Goal: Information Seeking & Learning: Learn about a topic

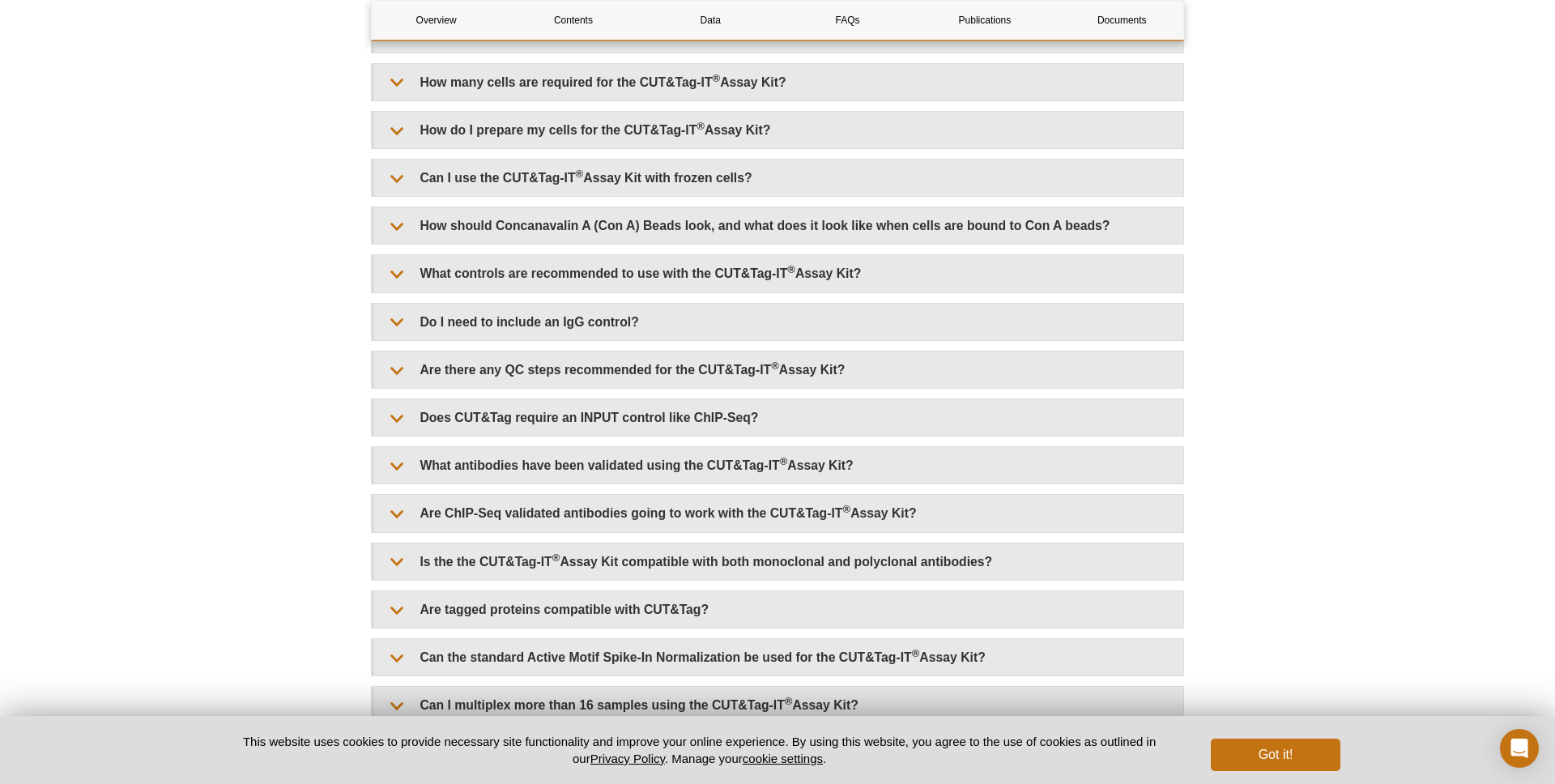
scroll to position [3803, 0]
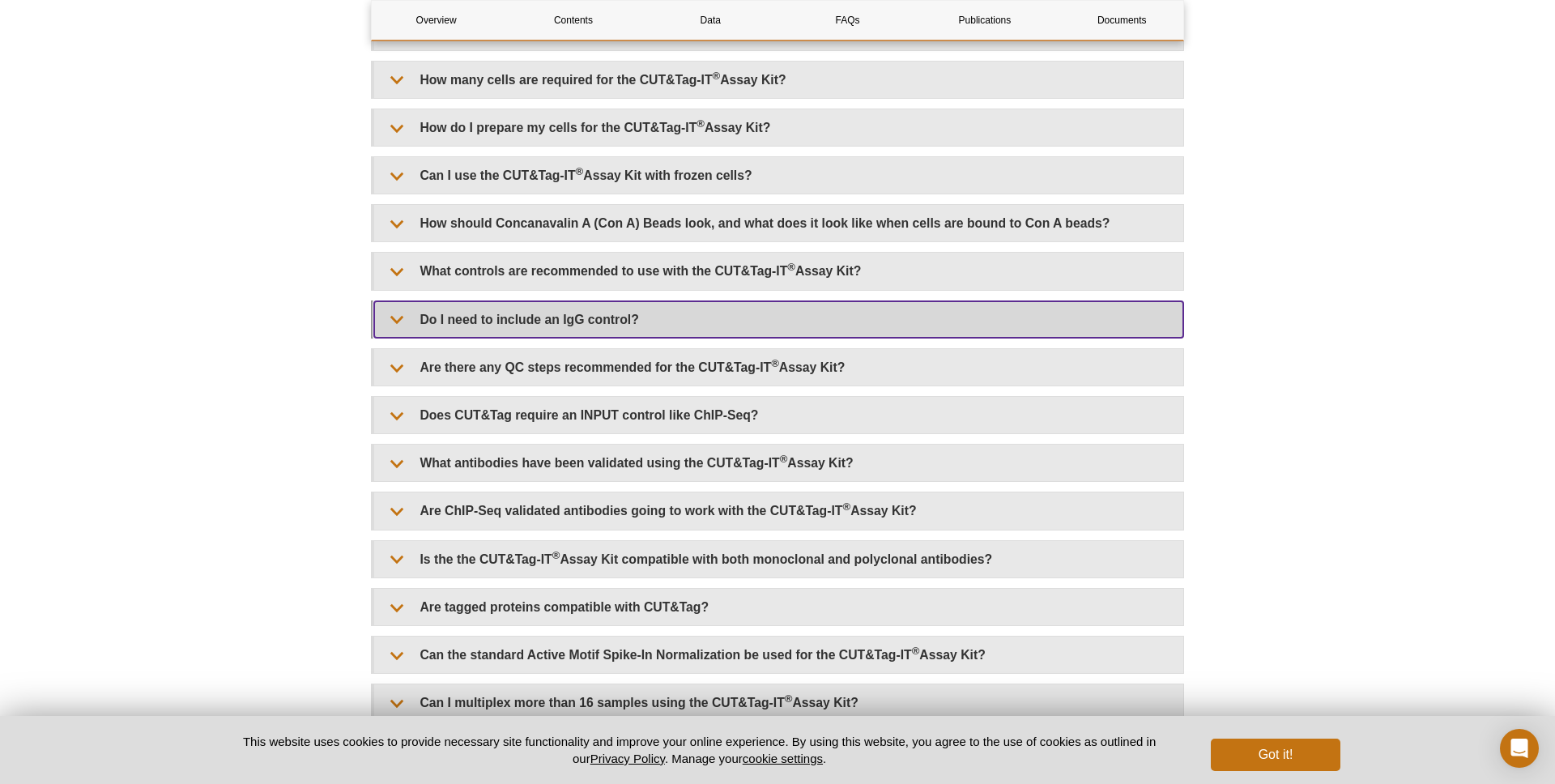
click at [615, 324] on summary "Do I need to include an IgG control?" at bounding box center [779, 319] width 809 height 37
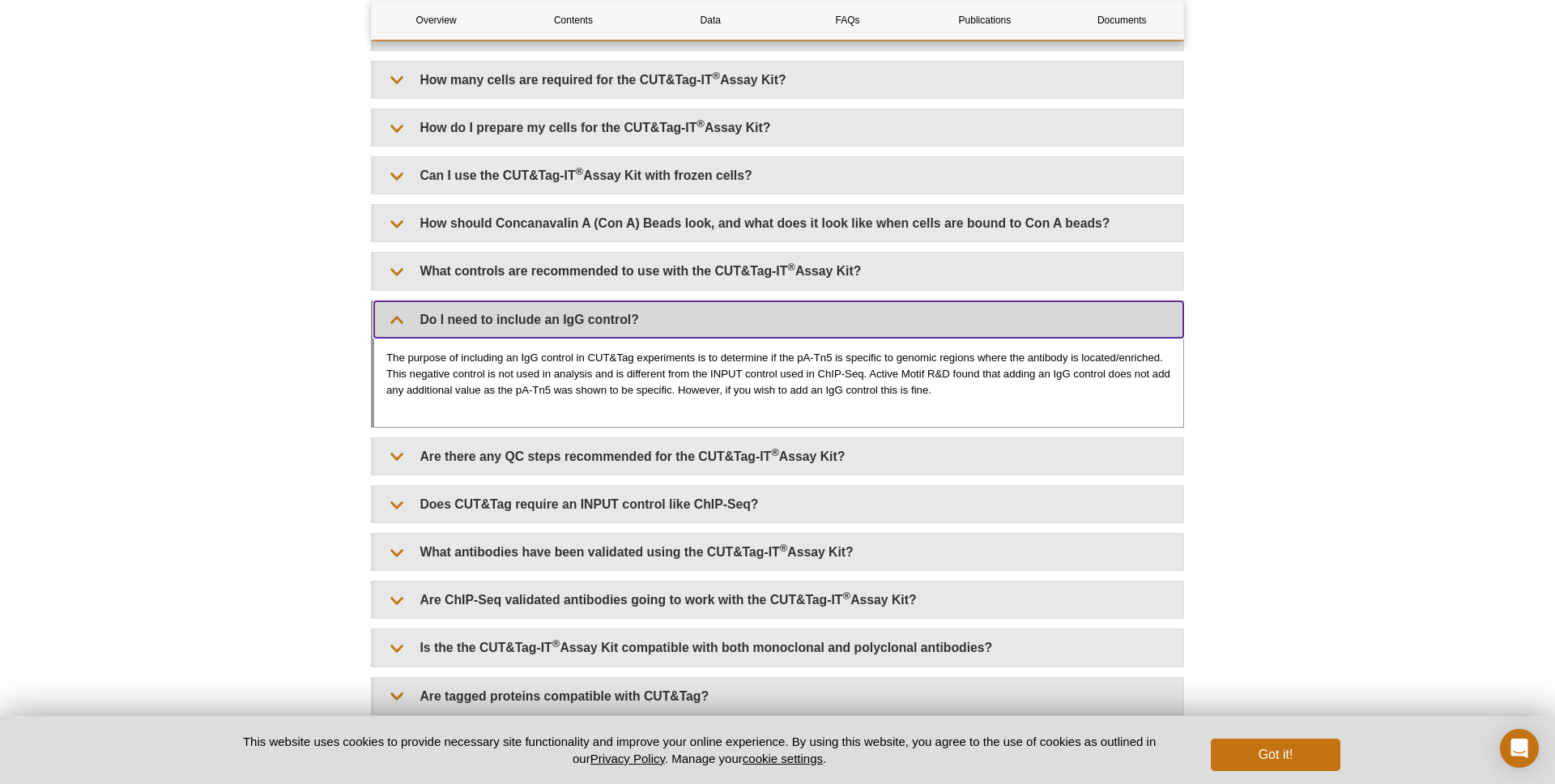
click at [615, 324] on summary "Do I need to include an IgG control?" at bounding box center [779, 319] width 809 height 37
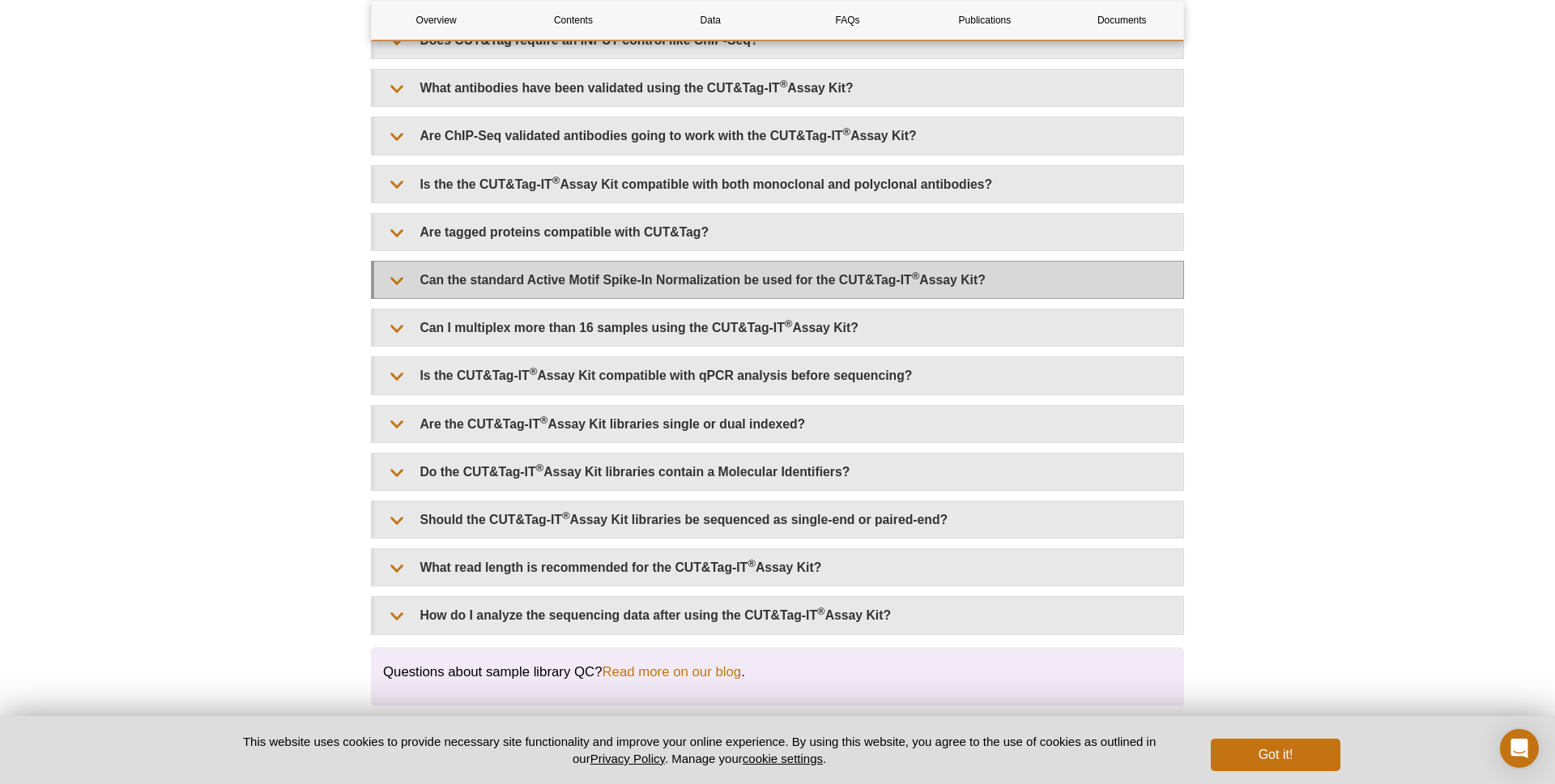
scroll to position [4178, 0]
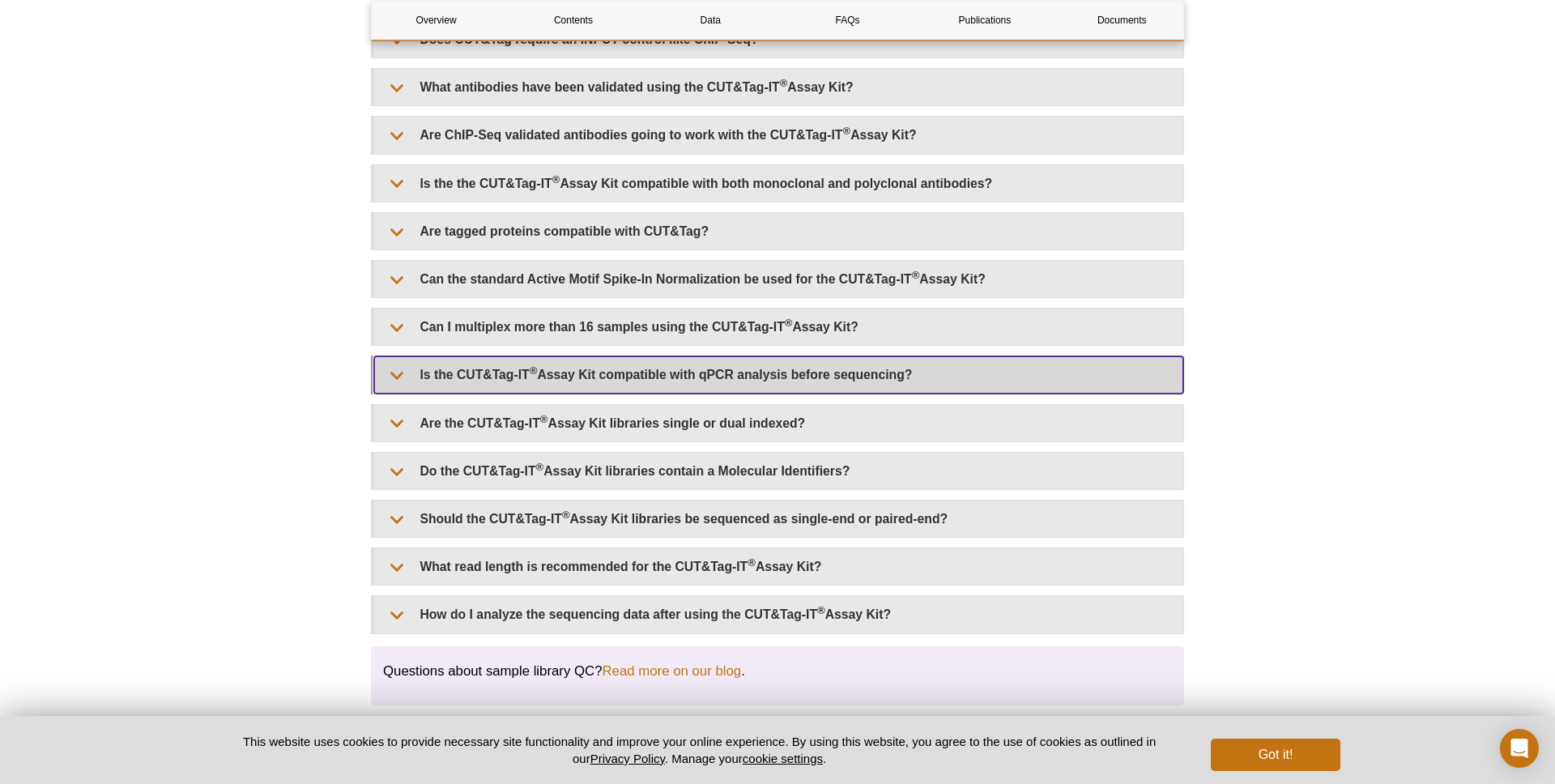
click at [653, 382] on summary "Is the CUT&Tag-IT ® Assay Kit compatible with qPCR analysis before sequencing?" at bounding box center [779, 374] width 809 height 37
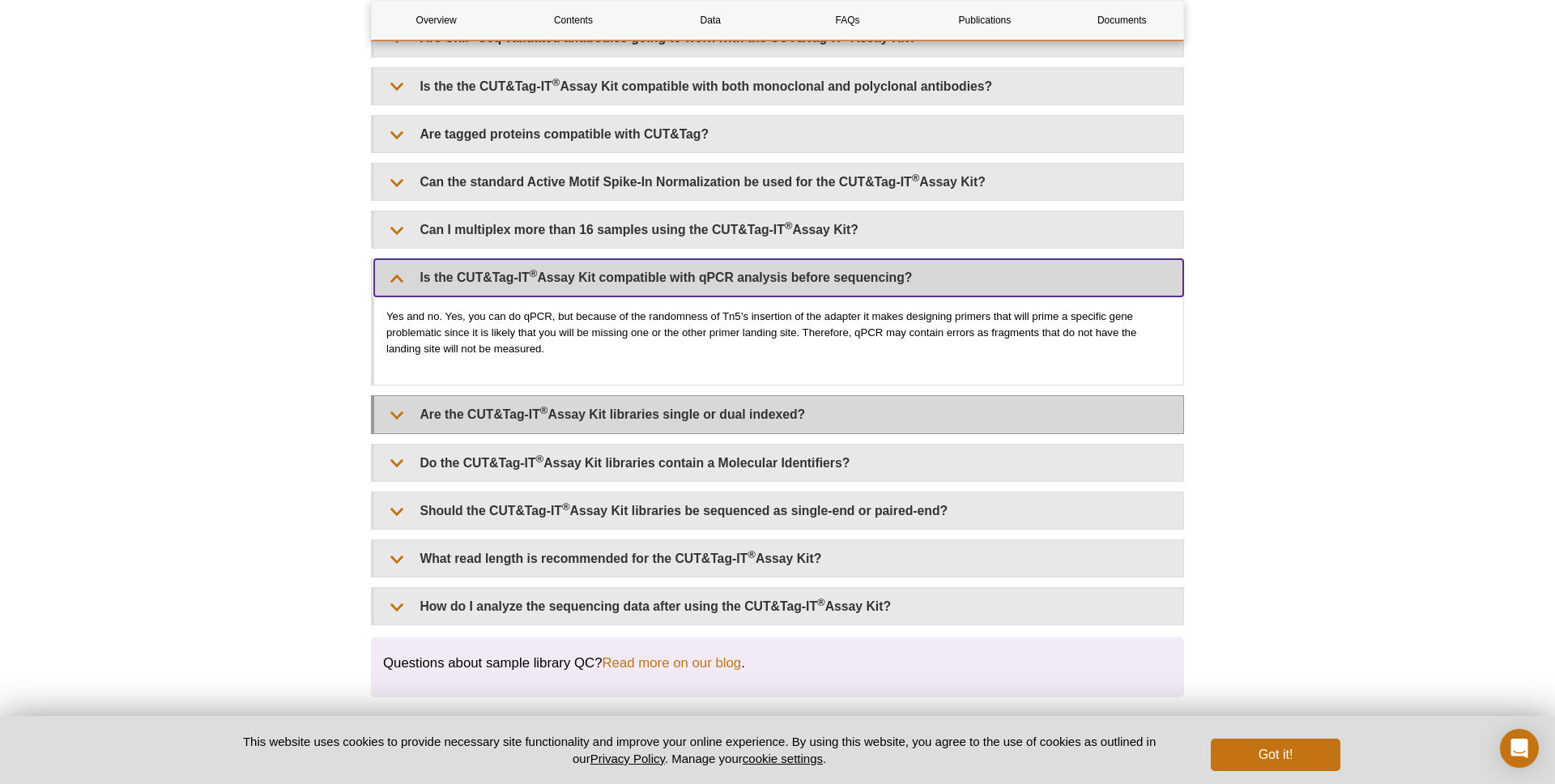
scroll to position [4280, 0]
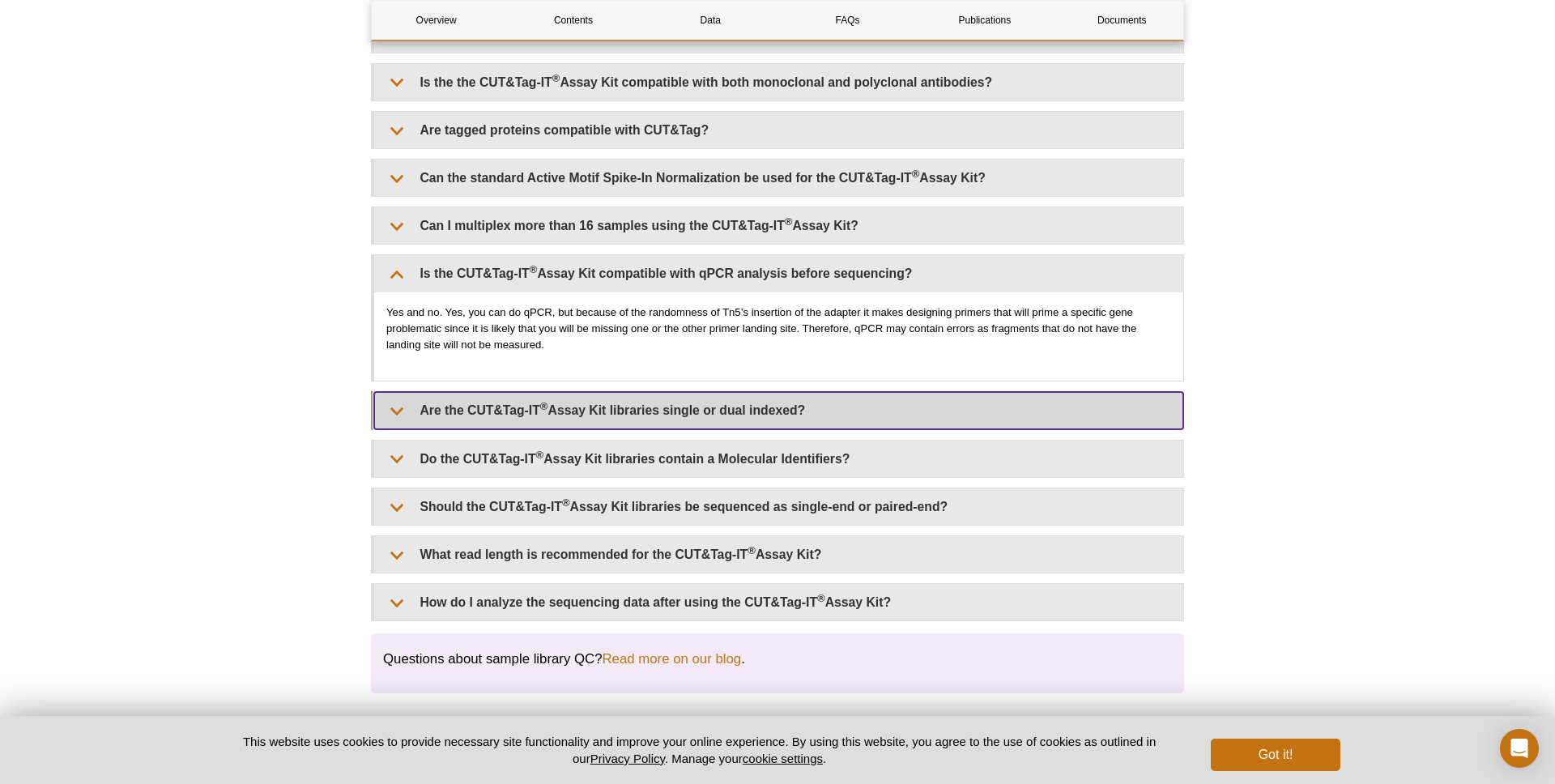
click at [629, 420] on summary "Are the CUT&Tag-IT ® Assay Kit libraries single or dual indexed?" at bounding box center [779, 410] width 809 height 37
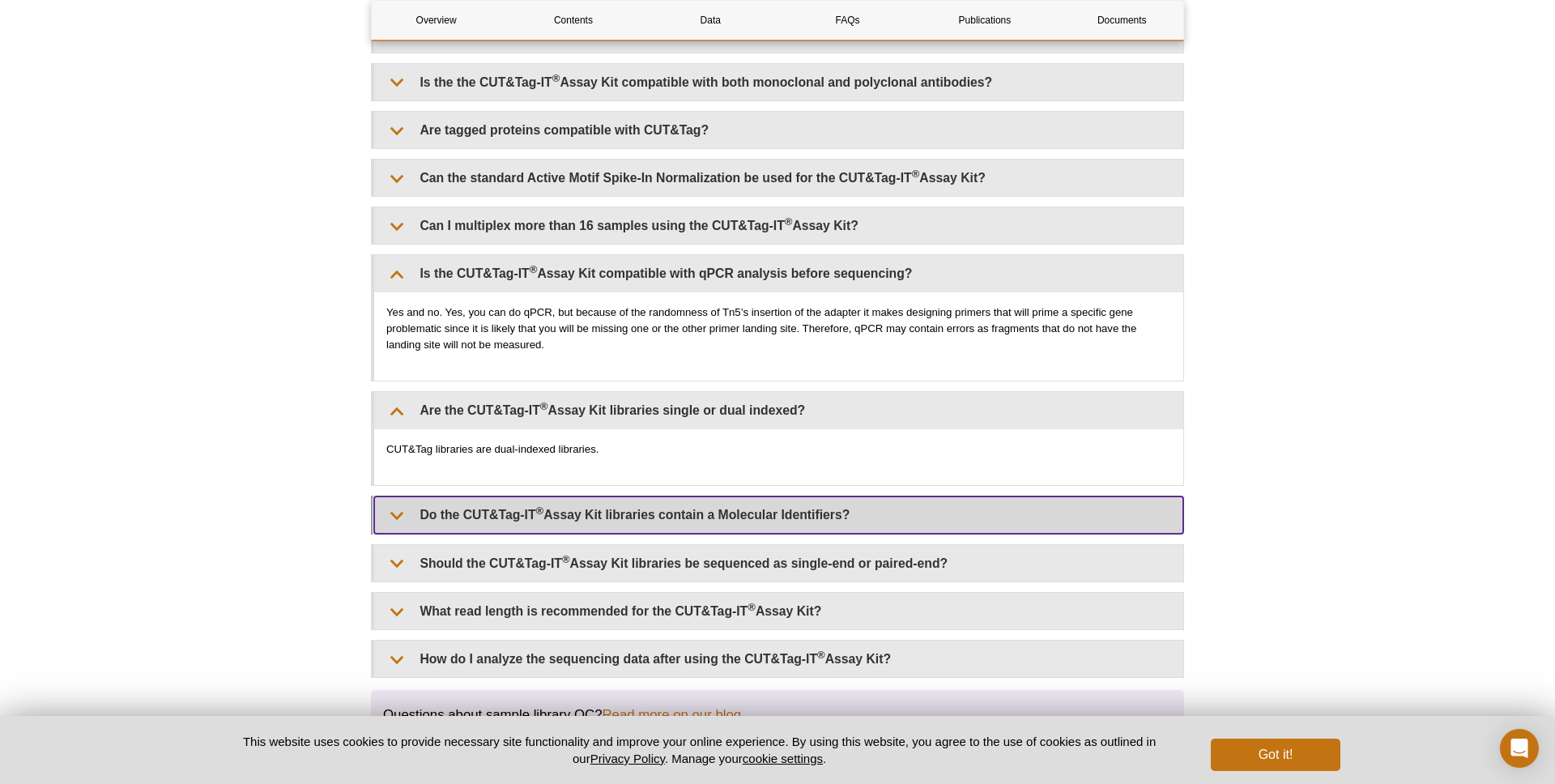
click at [631, 511] on summary "Do the CUT&Tag-IT ® Assay Kit libraries contain a Molecular Identifiers?" at bounding box center [779, 514] width 809 height 37
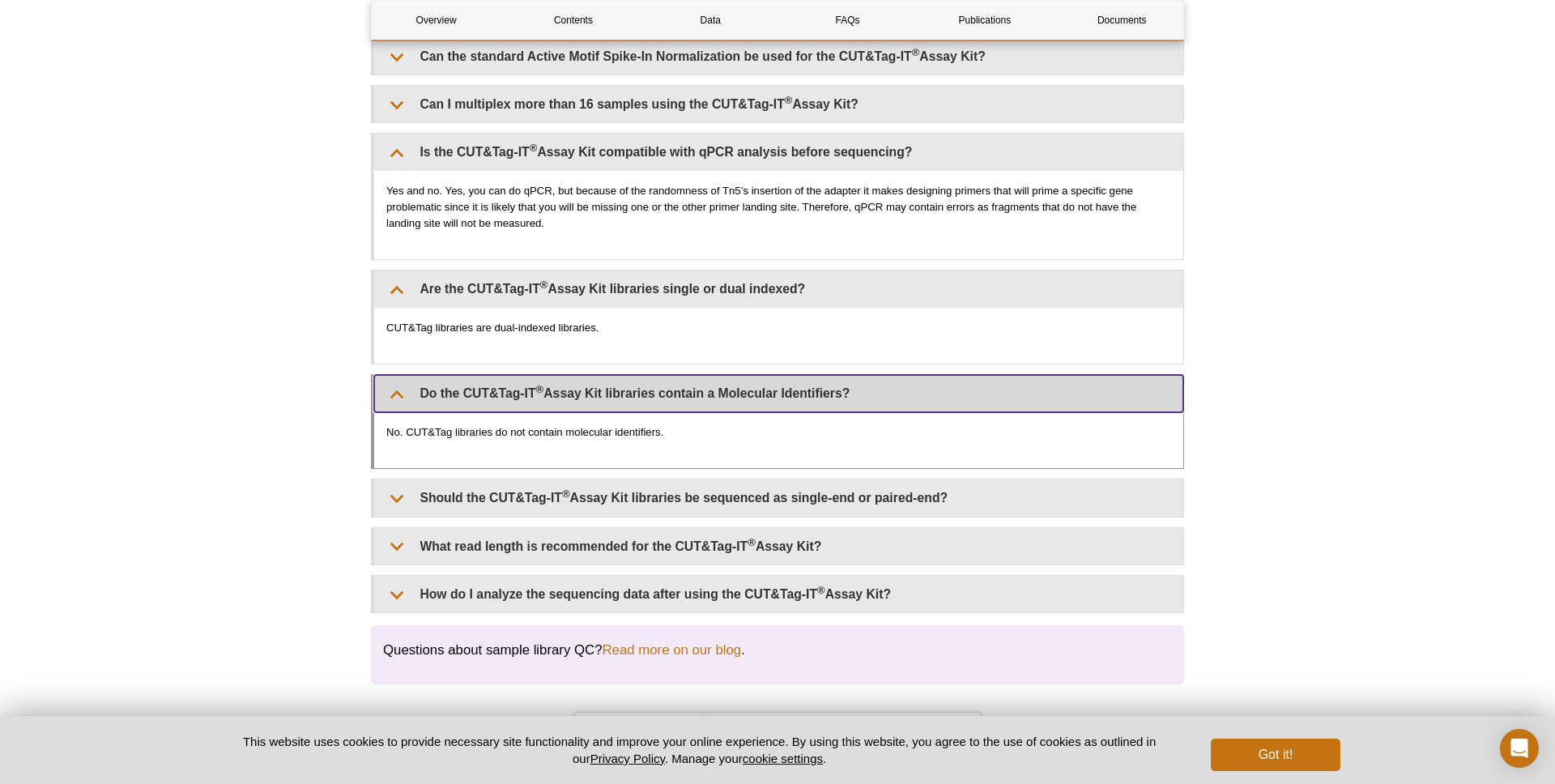
scroll to position [4413, 0]
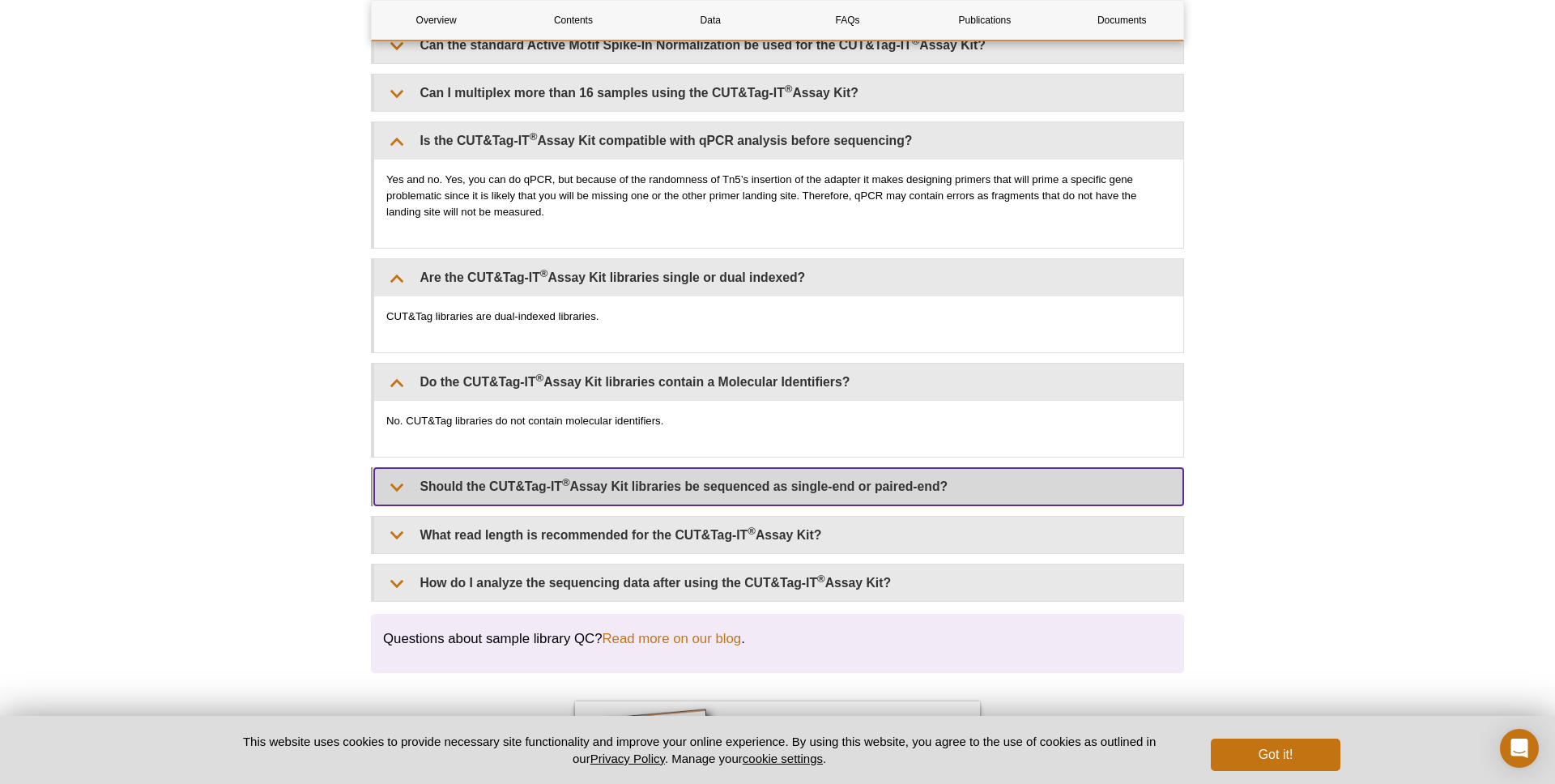
click at [632, 478] on summary "Should the CUT&Tag-IT ® Assay Kit libraries be sequenced as single-end or paire…" at bounding box center [779, 486] width 809 height 37
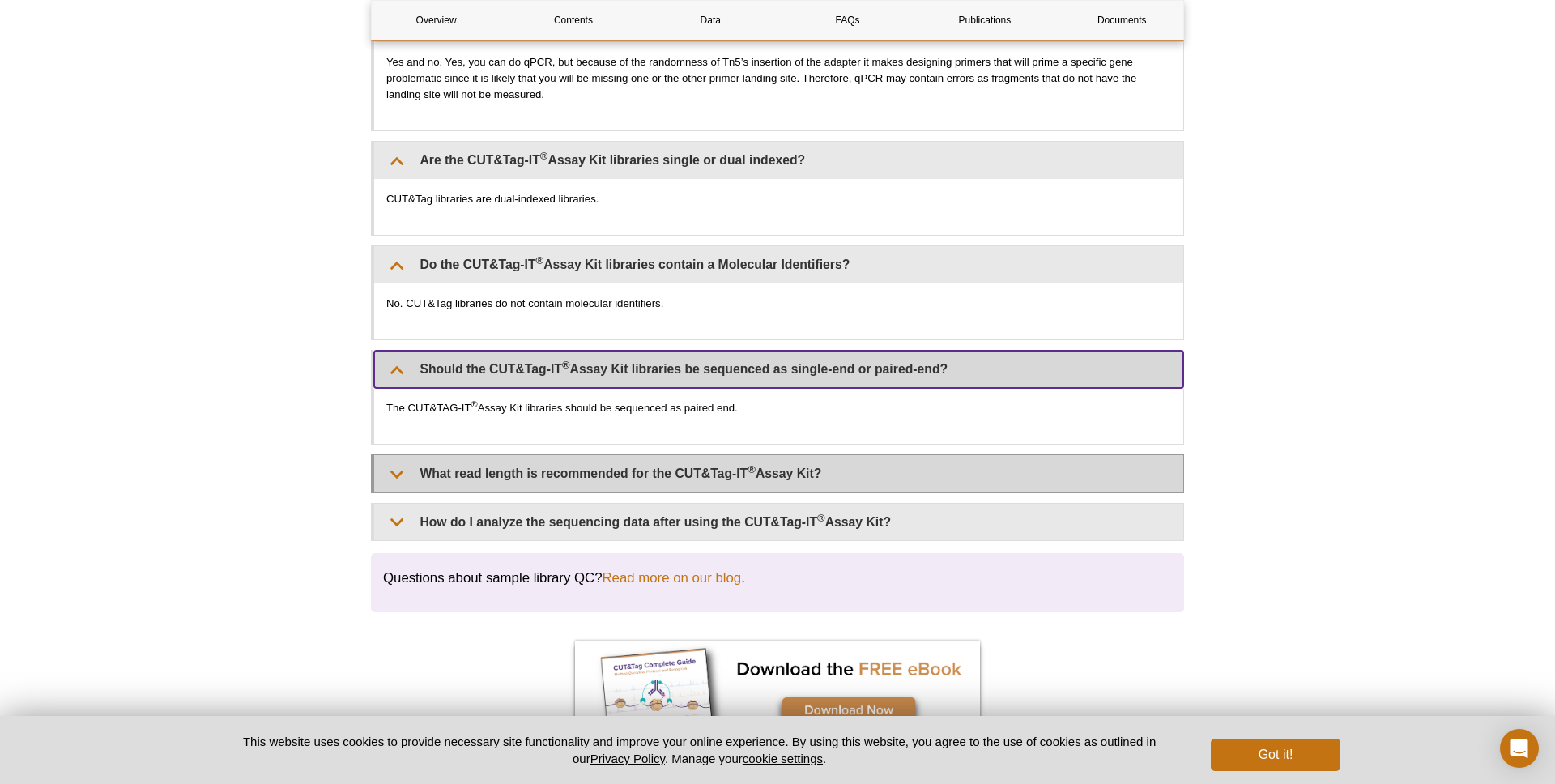
scroll to position [4540, 0]
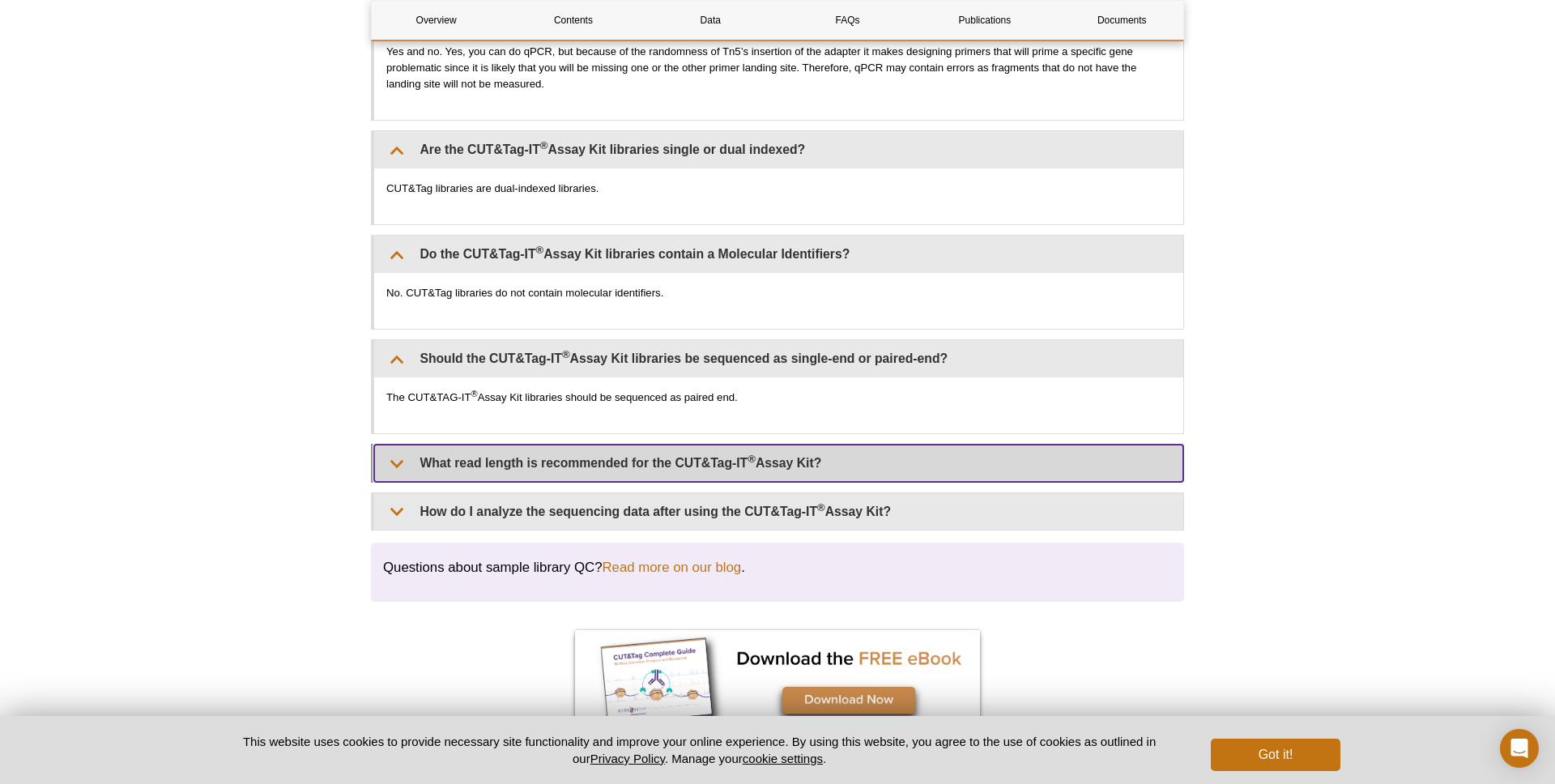
click at [669, 456] on summary "What read length is recommended for the CUT&Tag-IT ® Assay Kit?" at bounding box center [779, 462] width 809 height 37
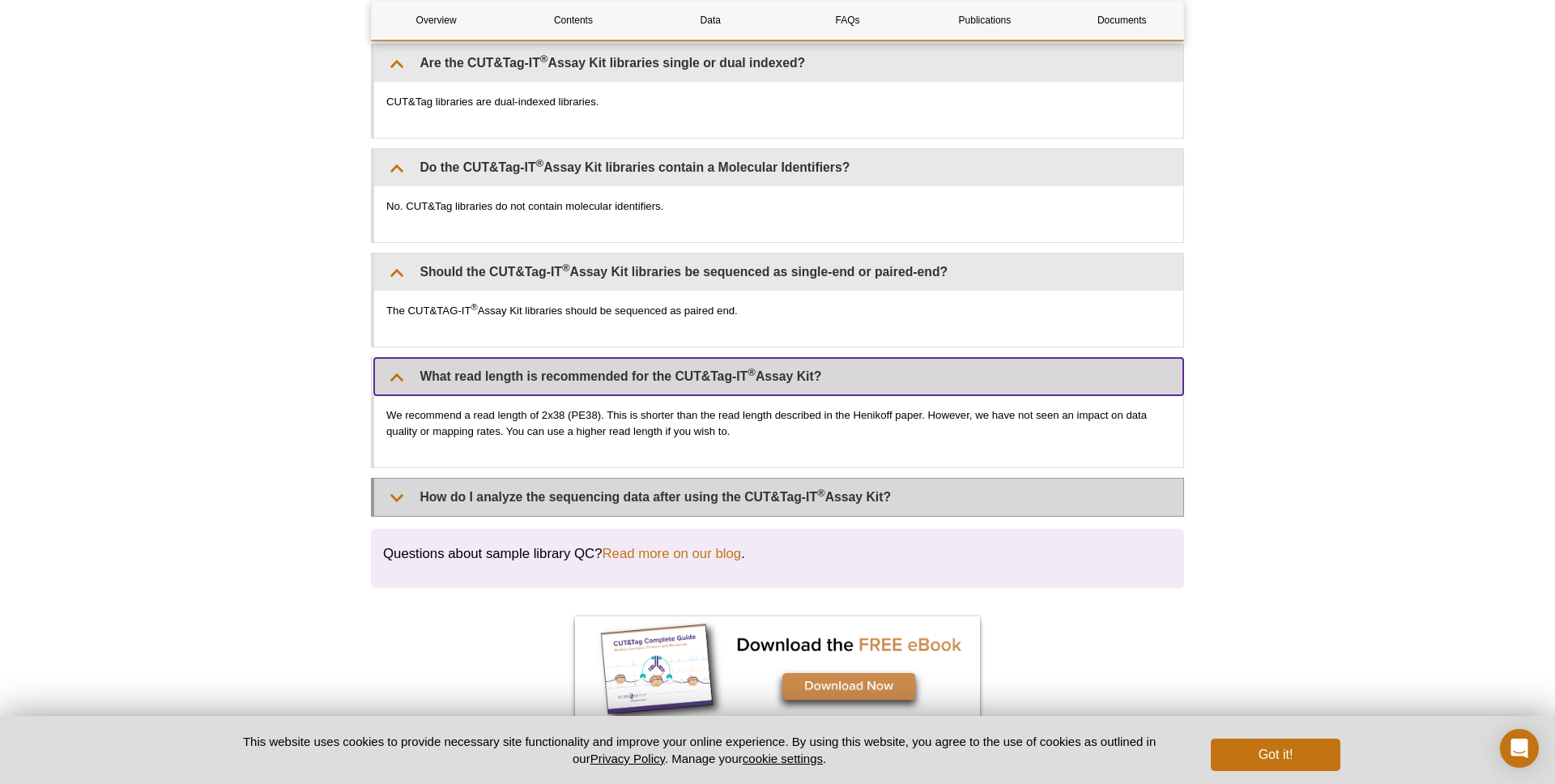
scroll to position [4664, 0]
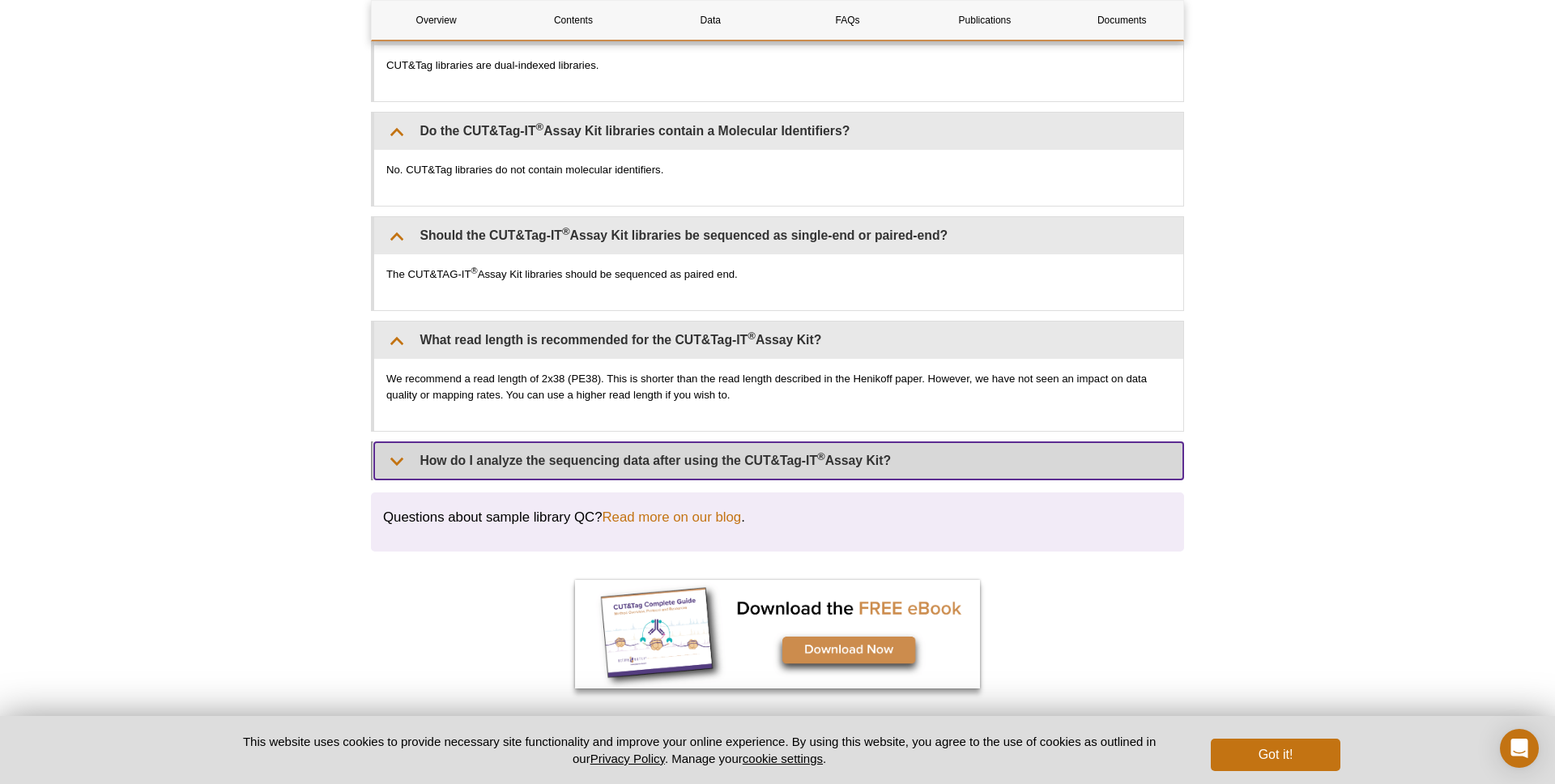
click at [628, 470] on summary "How do I analyze the sequencing data after using the CUT&Tag-IT ® Assay Kit?" at bounding box center [779, 460] width 809 height 37
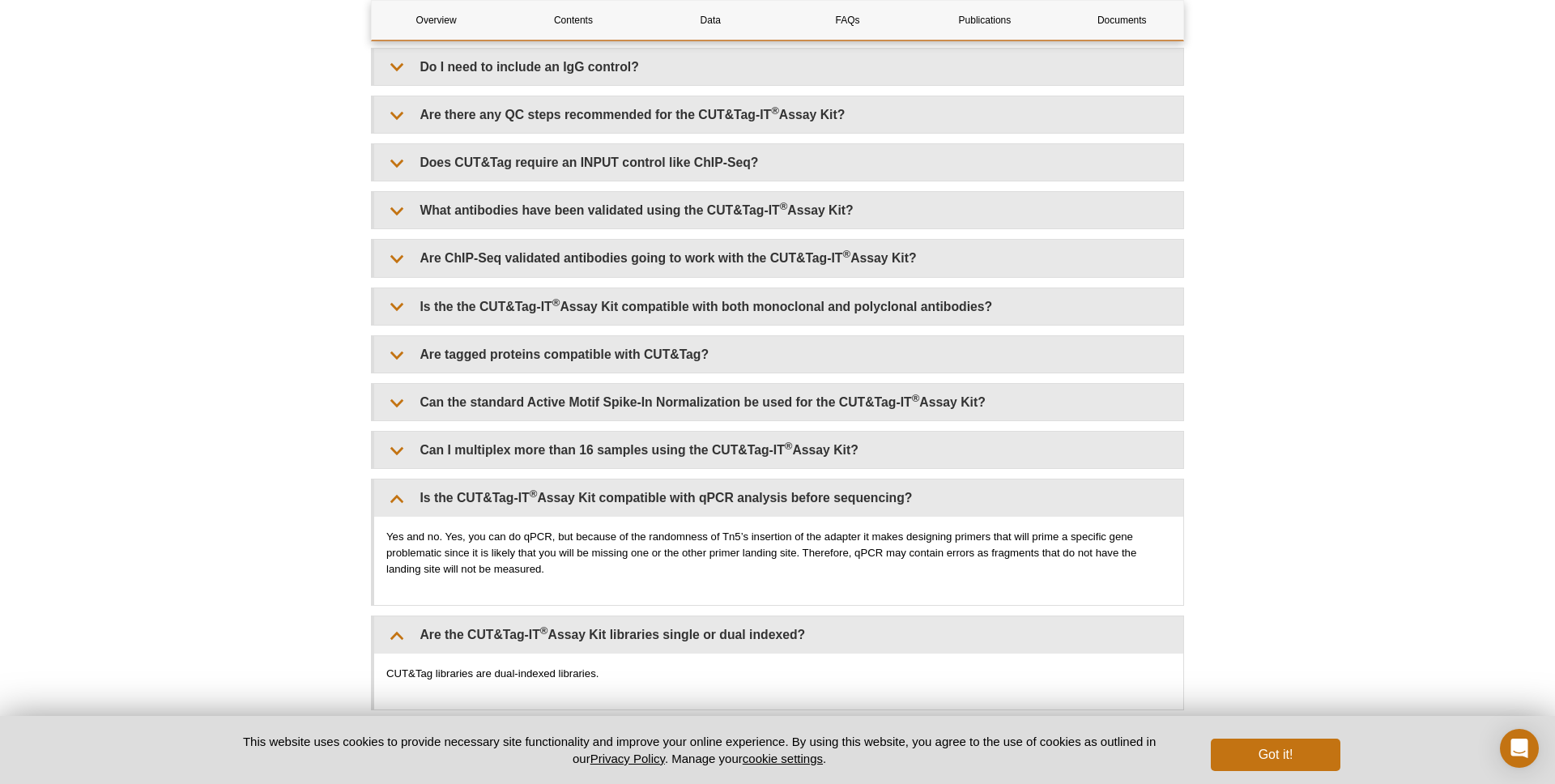
scroll to position [4044, 0]
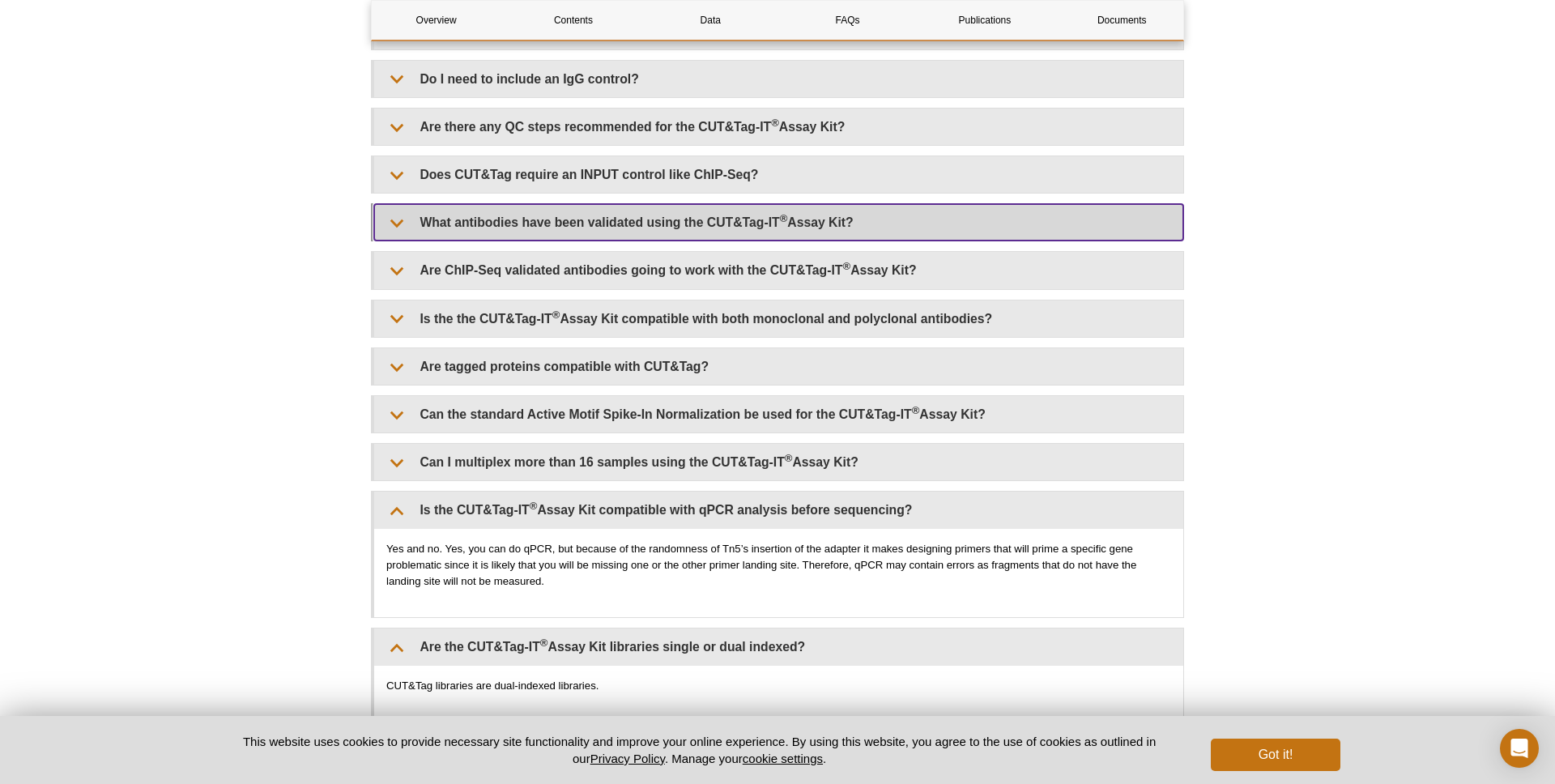
click at [631, 208] on summary "What antibodies have been validated using the CUT&Tag-IT ® Assay Kit?" at bounding box center [779, 222] width 809 height 37
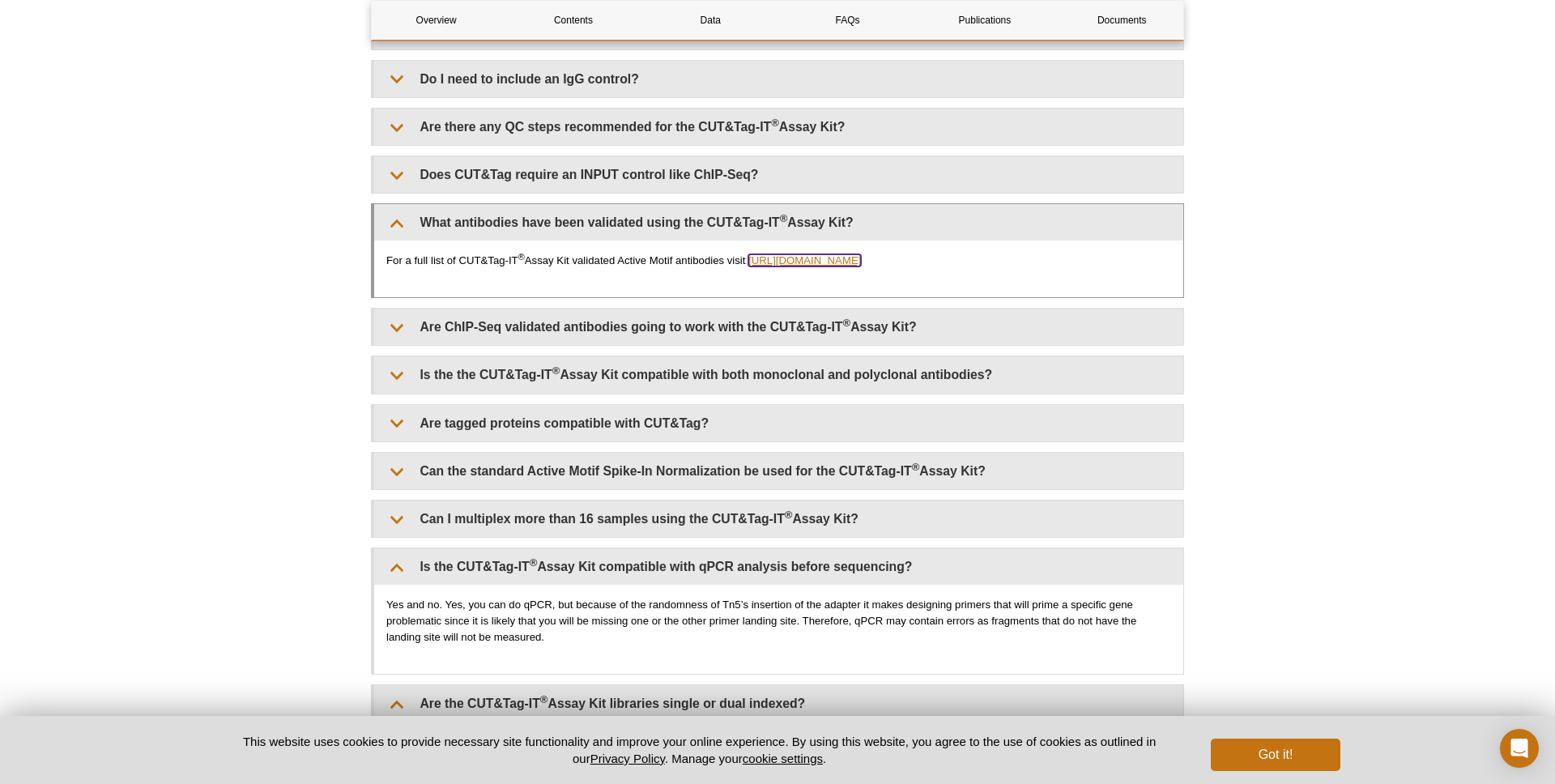
click at [773, 263] on link "[URL][DOMAIN_NAME]" at bounding box center [805, 260] width 112 height 12
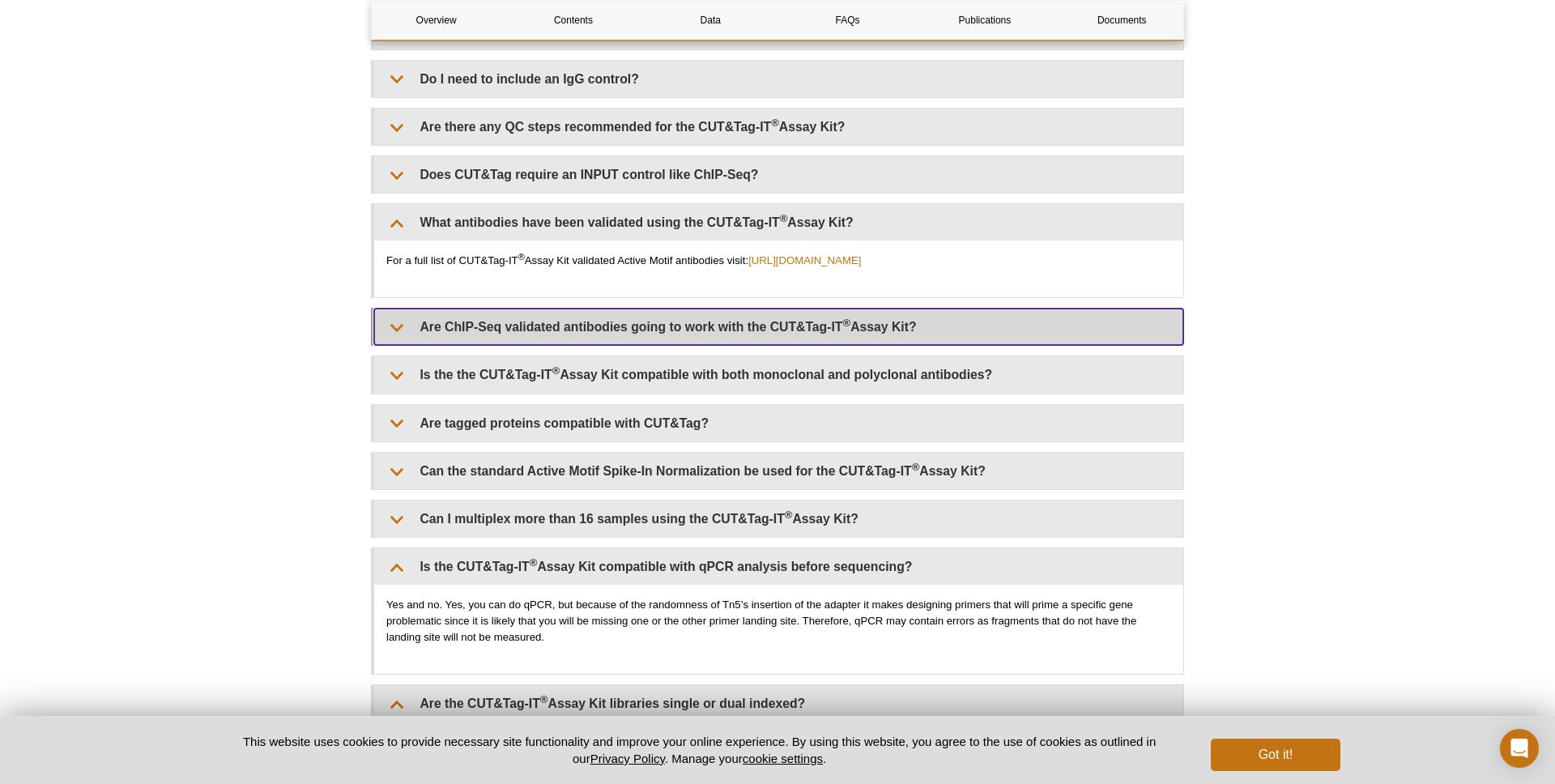
click at [805, 332] on summary "Are ChIP-Seq validated antibodies going to work with the CUT&Tag-IT ® Assay Kit?" at bounding box center [779, 326] width 809 height 37
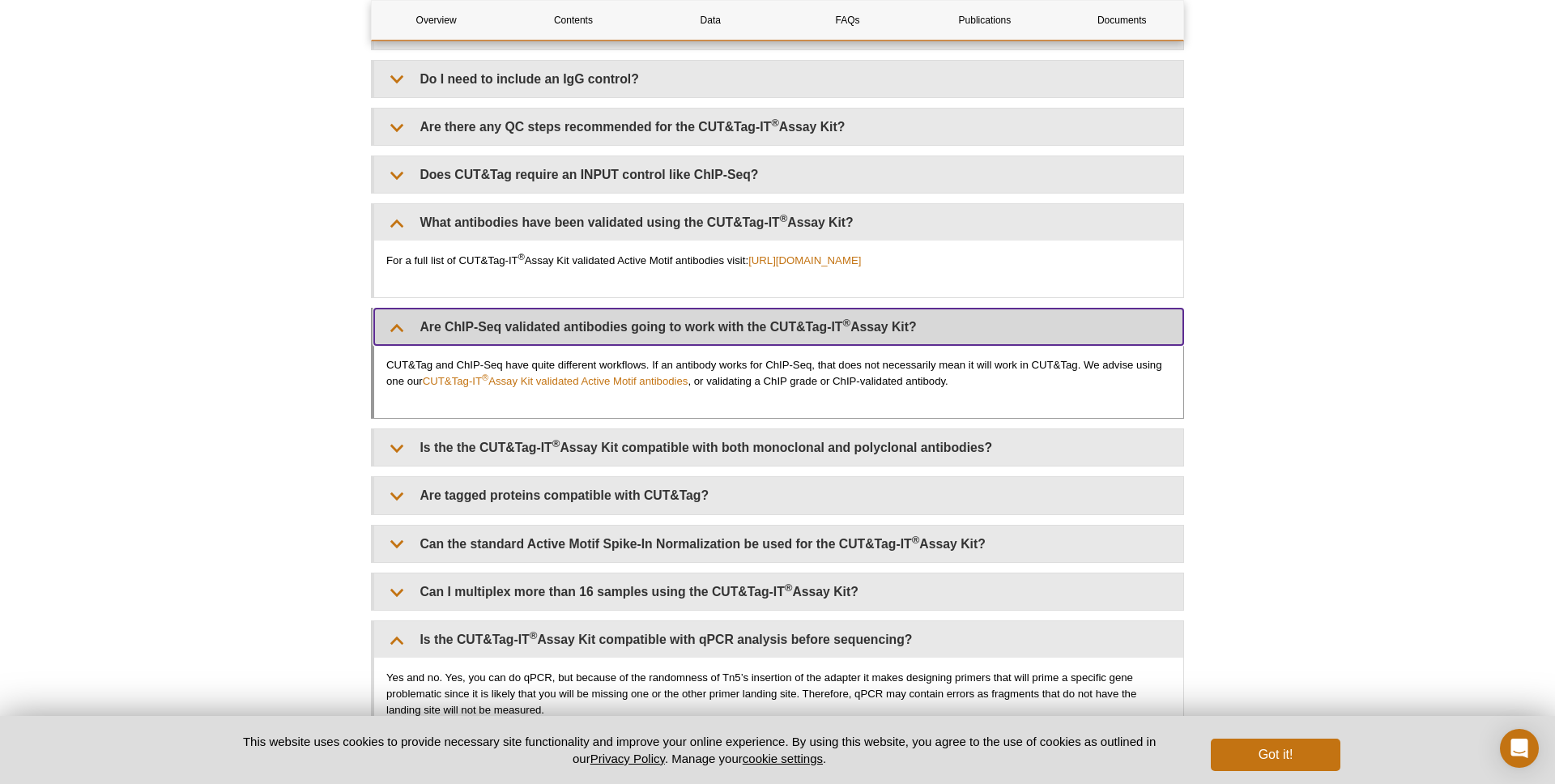
scroll to position [4039, 0]
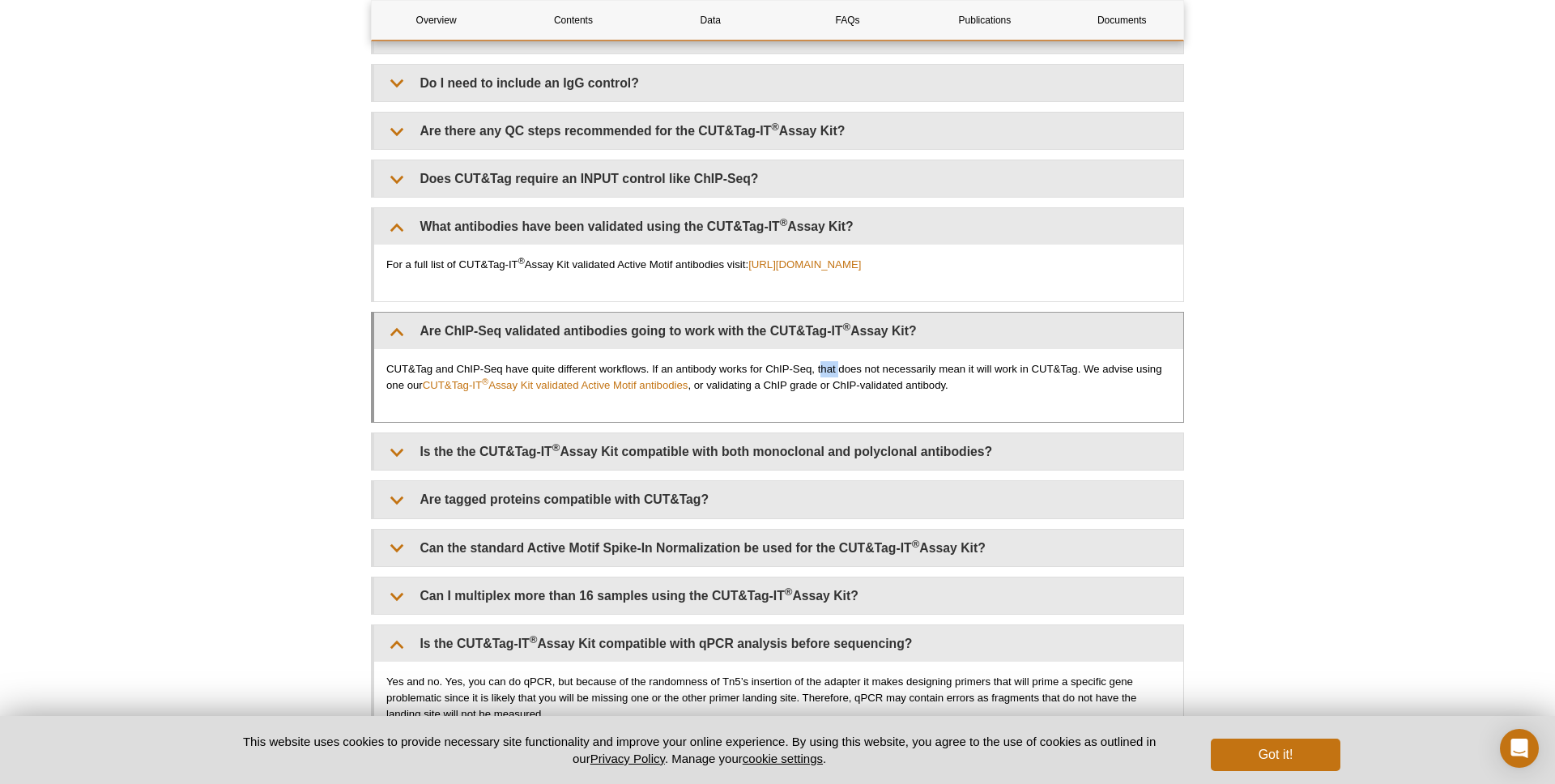
drag, startPoint x: 822, startPoint y: 372, endPoint x: 841, endPoint y: 372, distance: 19.0
click at [841, 372] on p "CUT&Tag and ChIP-Seq have quite different workflows. If an antibody works for C…" at bounding box center [778, 377] width 784 height 32
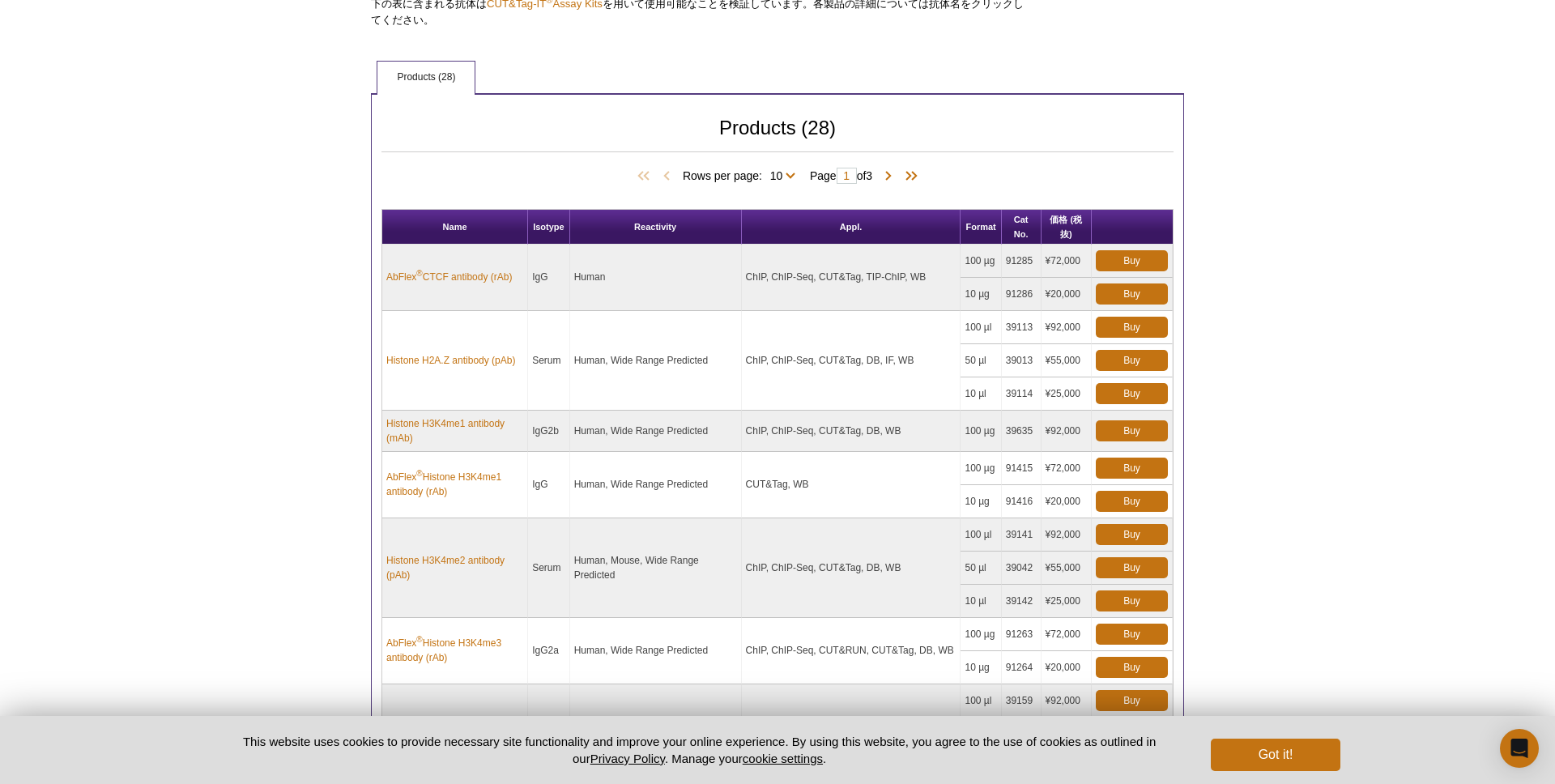
scroll to position [651, 0]
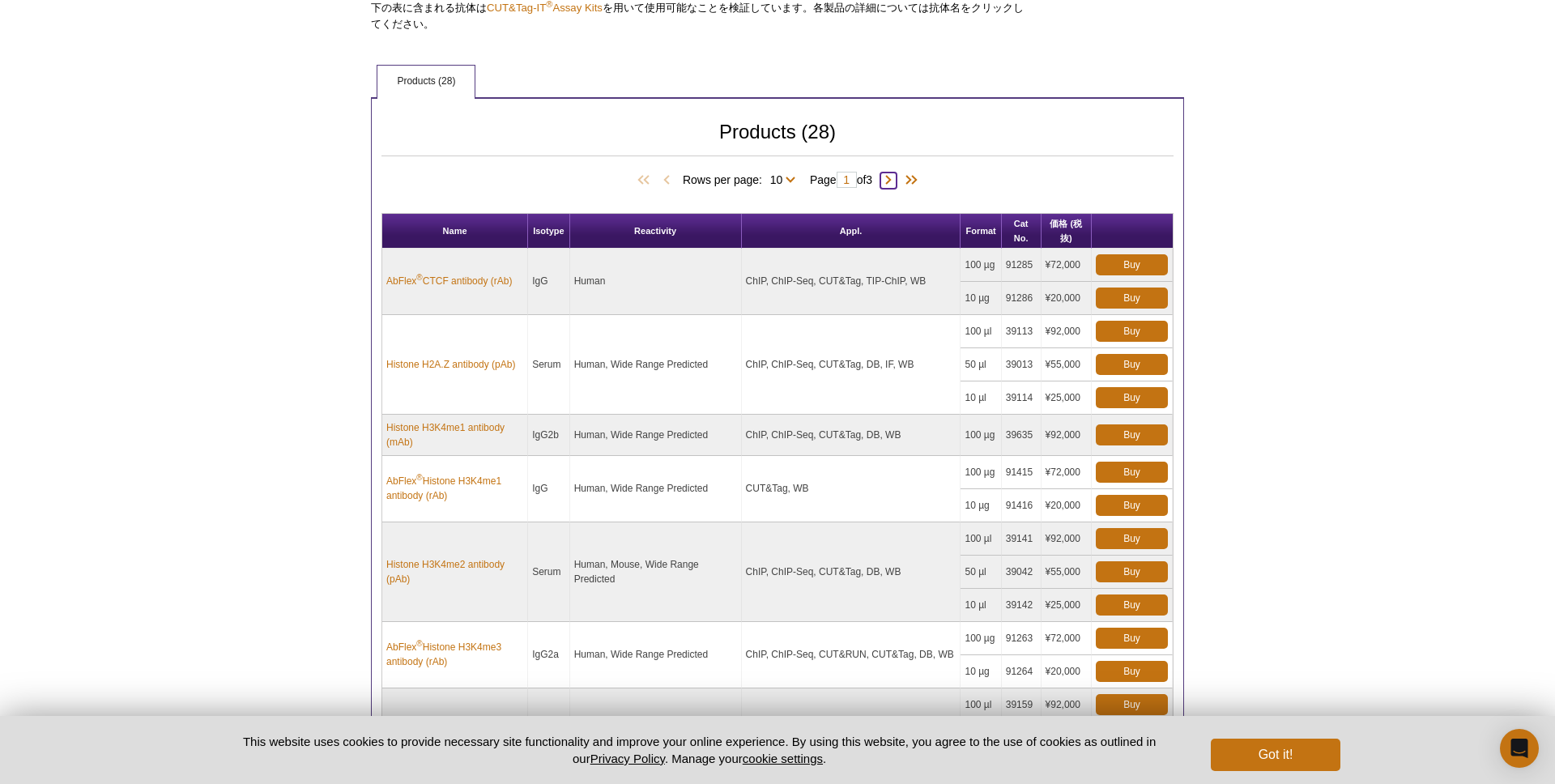
click at [894, 180] on span at bounding box center [888, 181] width 16 height 16
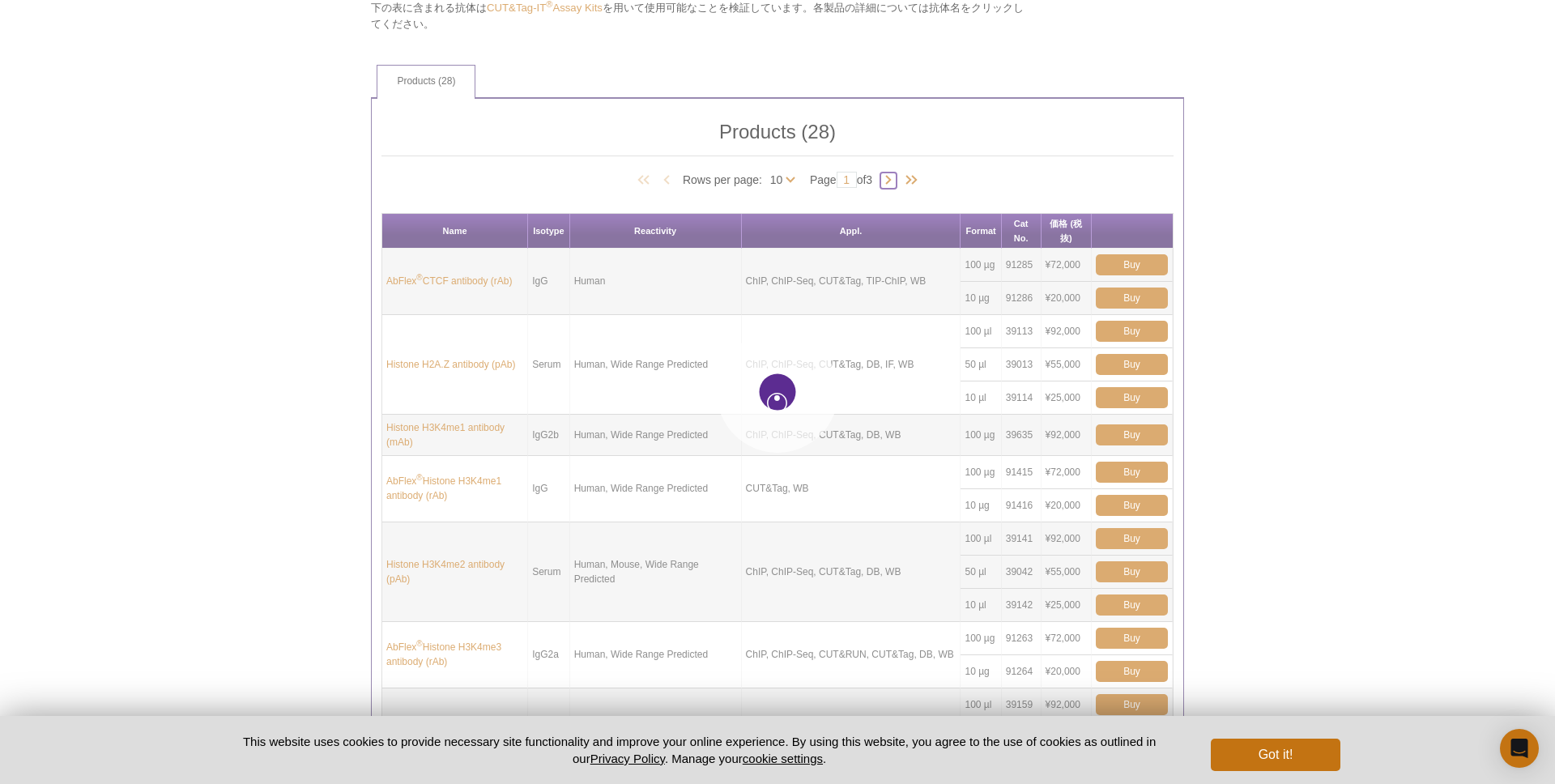
type input "2"
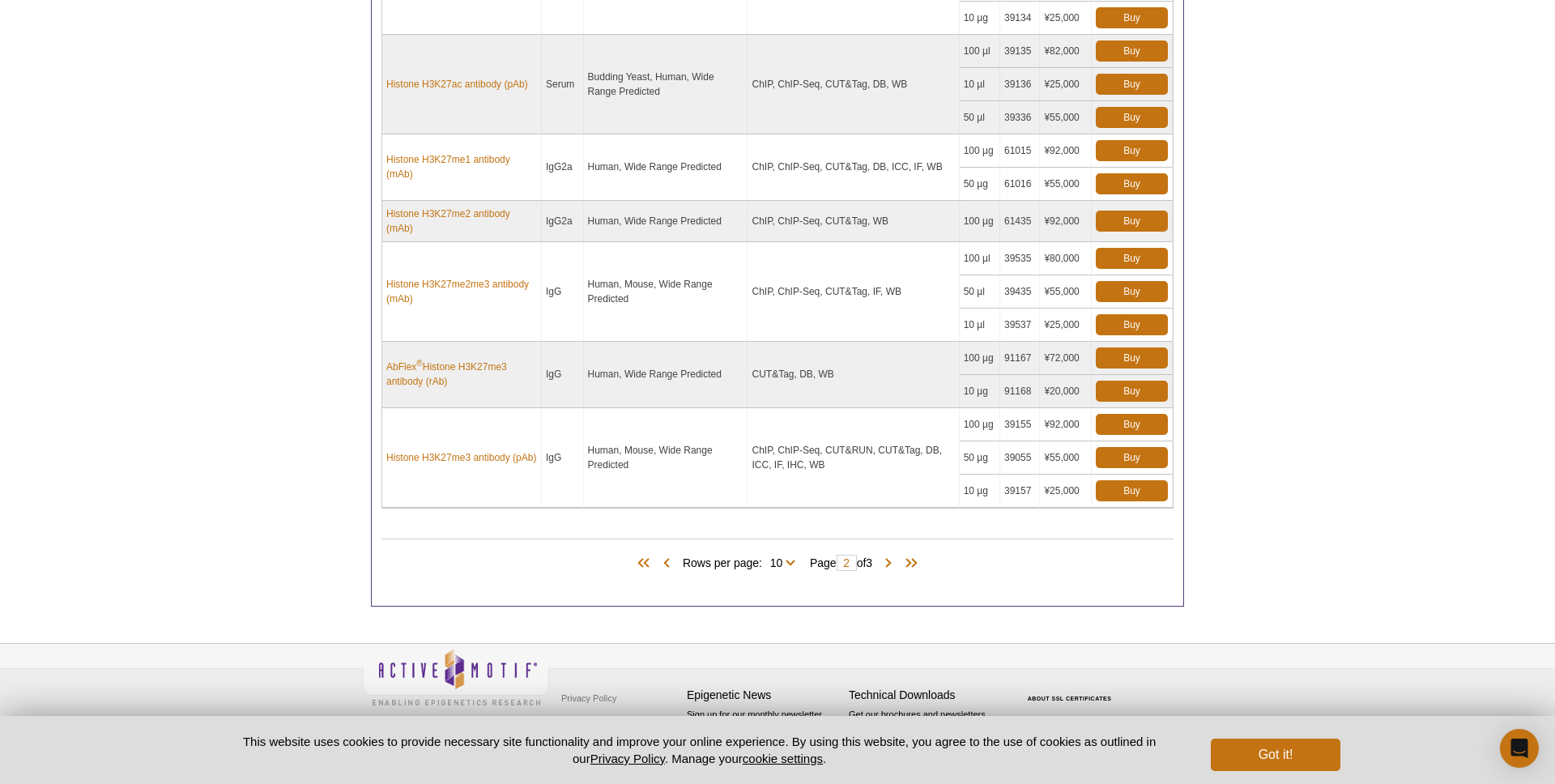
scroll to position [1198, 0]
click at [889, 562] on span at bounding box center [888, 562] width 16 height 16
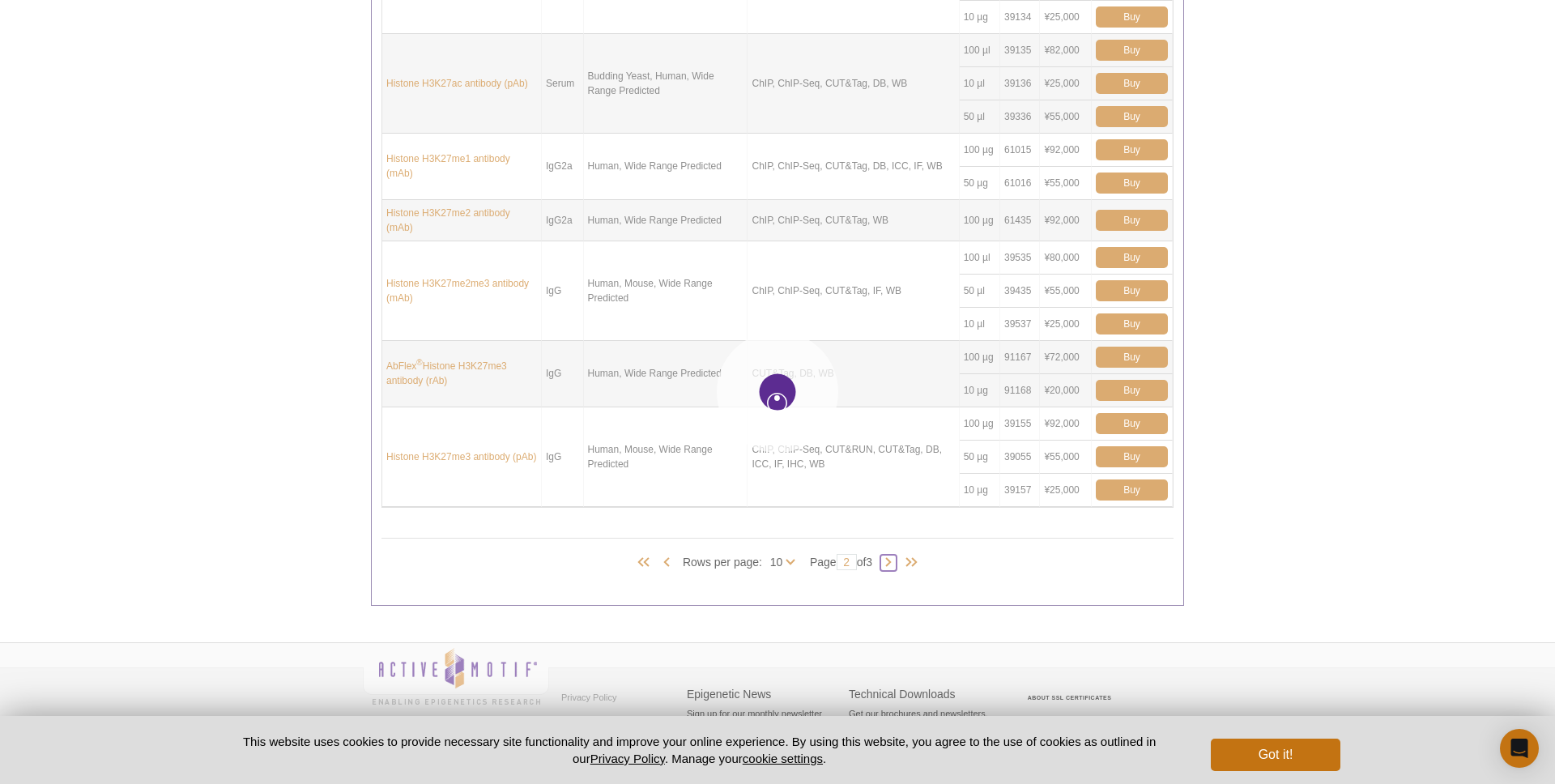
type input "3"
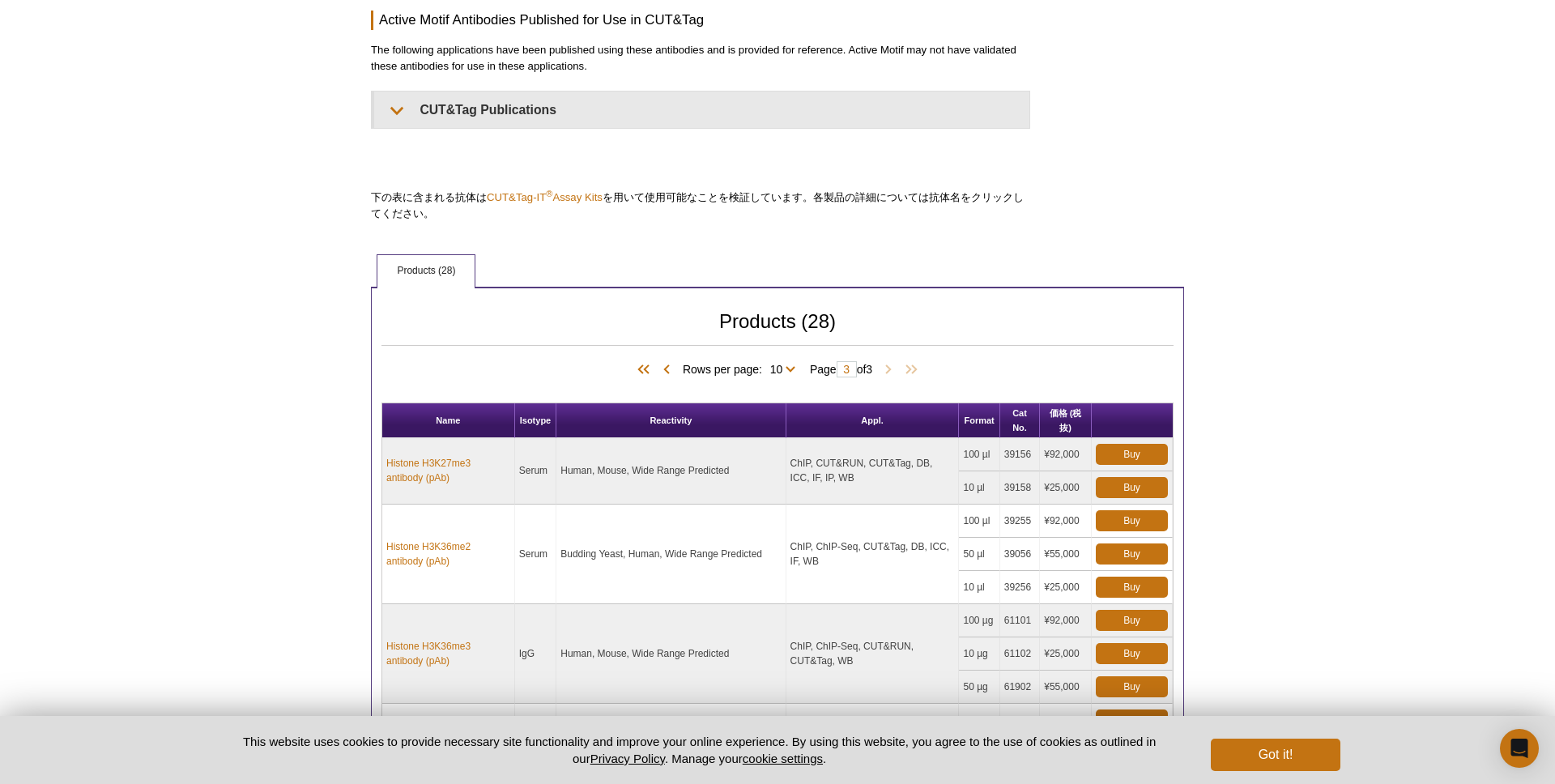
scroll to position [469, 0]
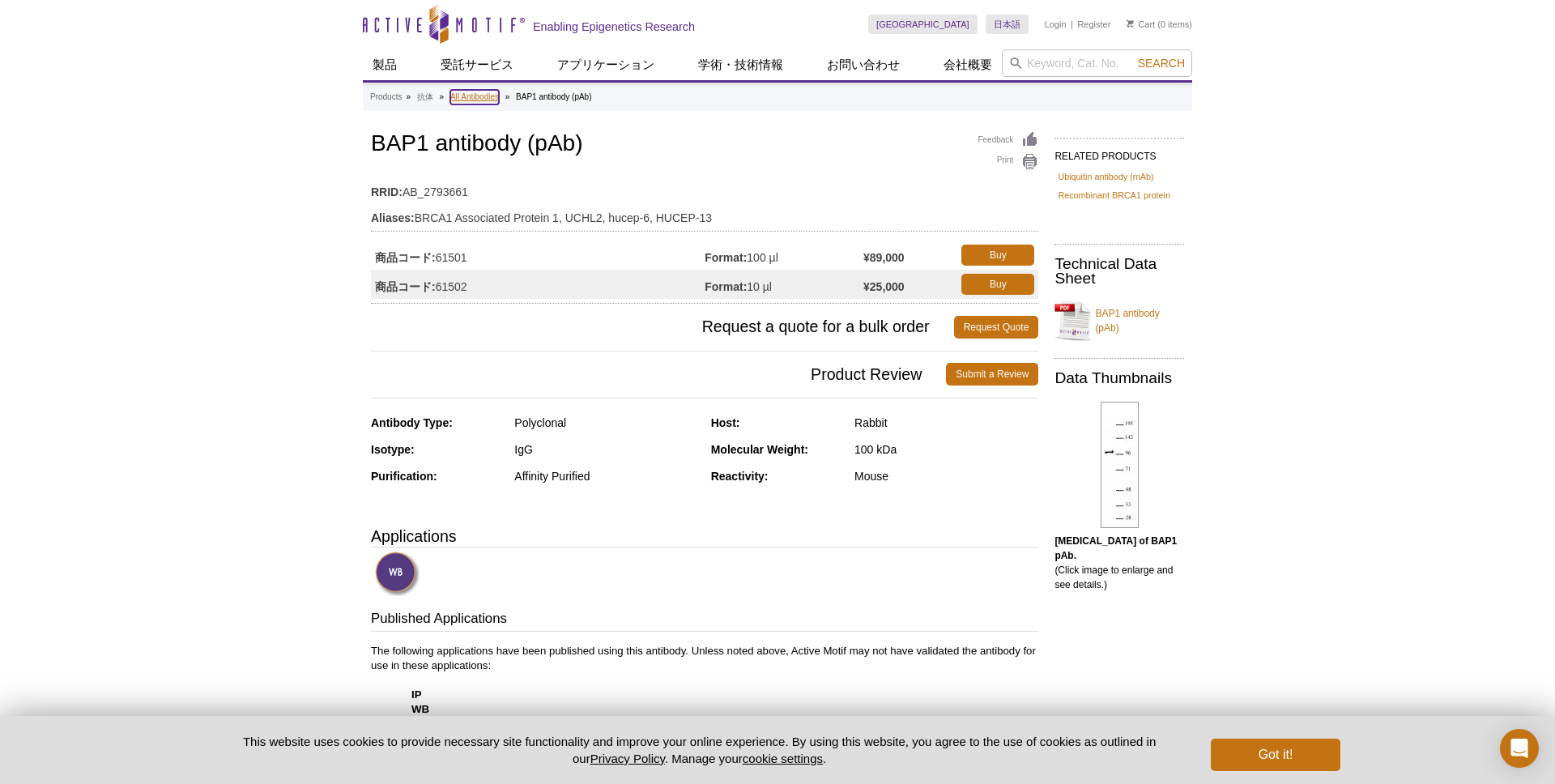
click at [469, 97] on link "All Antibodies" at bounding box center [474, 97] width 49 height 14
click at [462, 93] on link "All Antibodies" at bounding box center [474, 97] width 49 height 14
